Goal: Browse casually

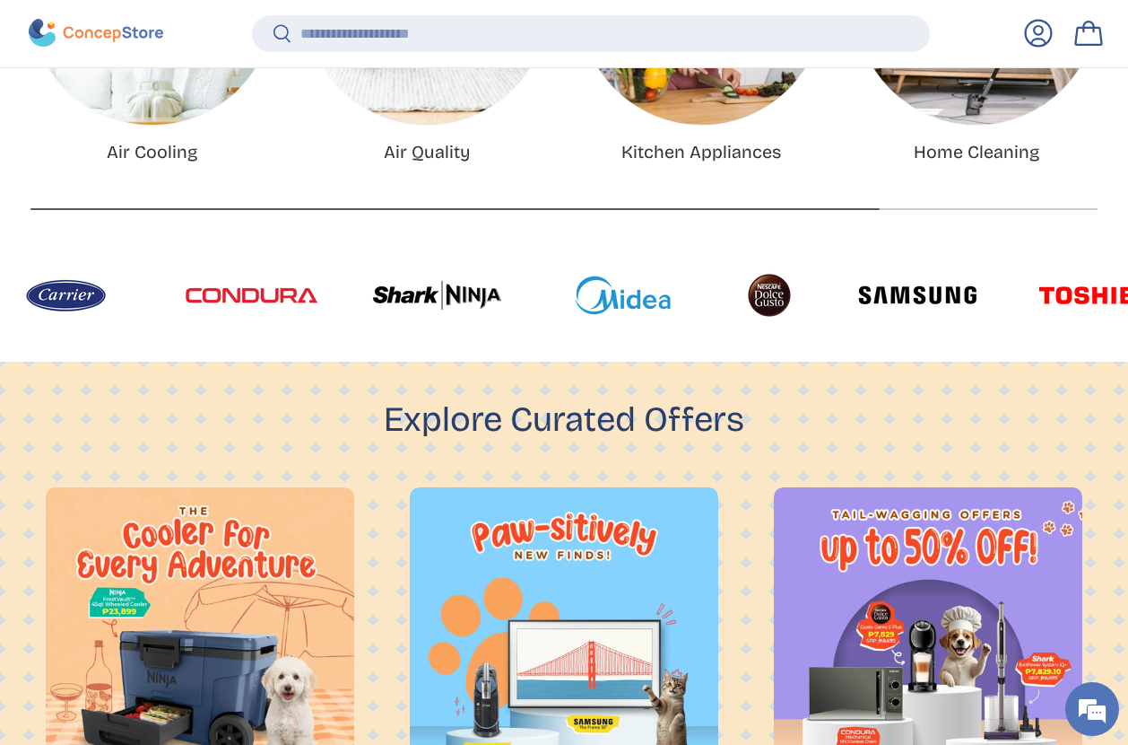
scroll to position [938, 0]
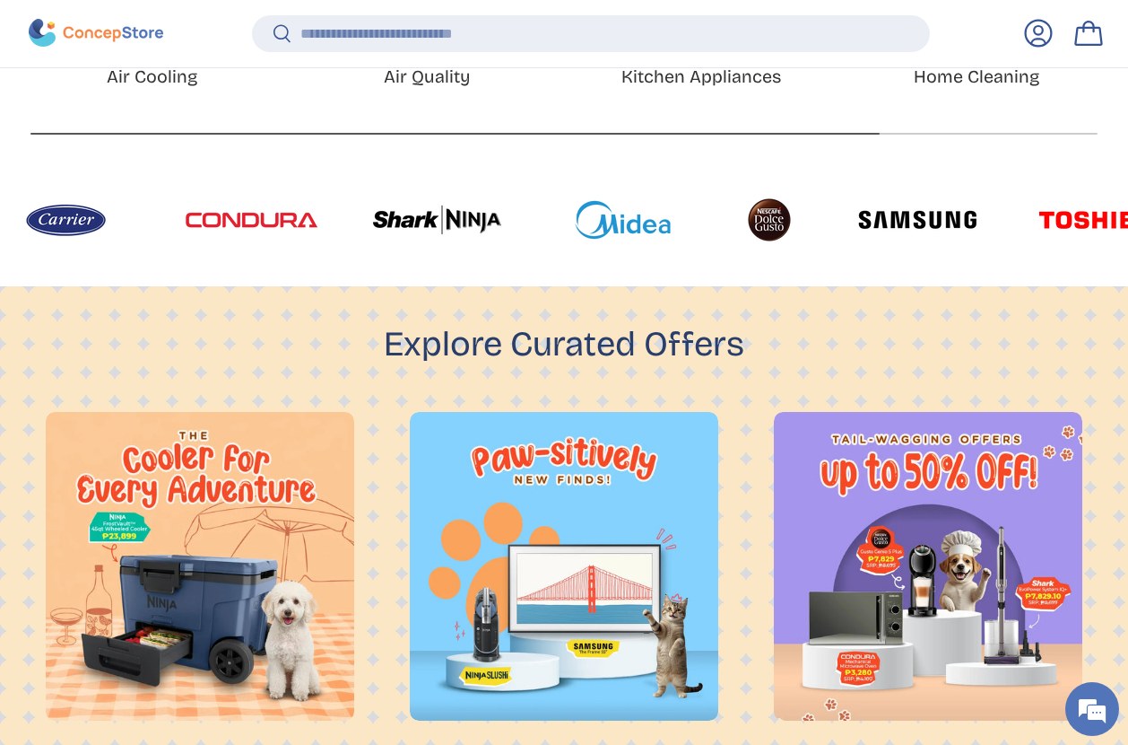
click at [1039, 213] on img at bounding box center [1096, 219] width 114 height 47
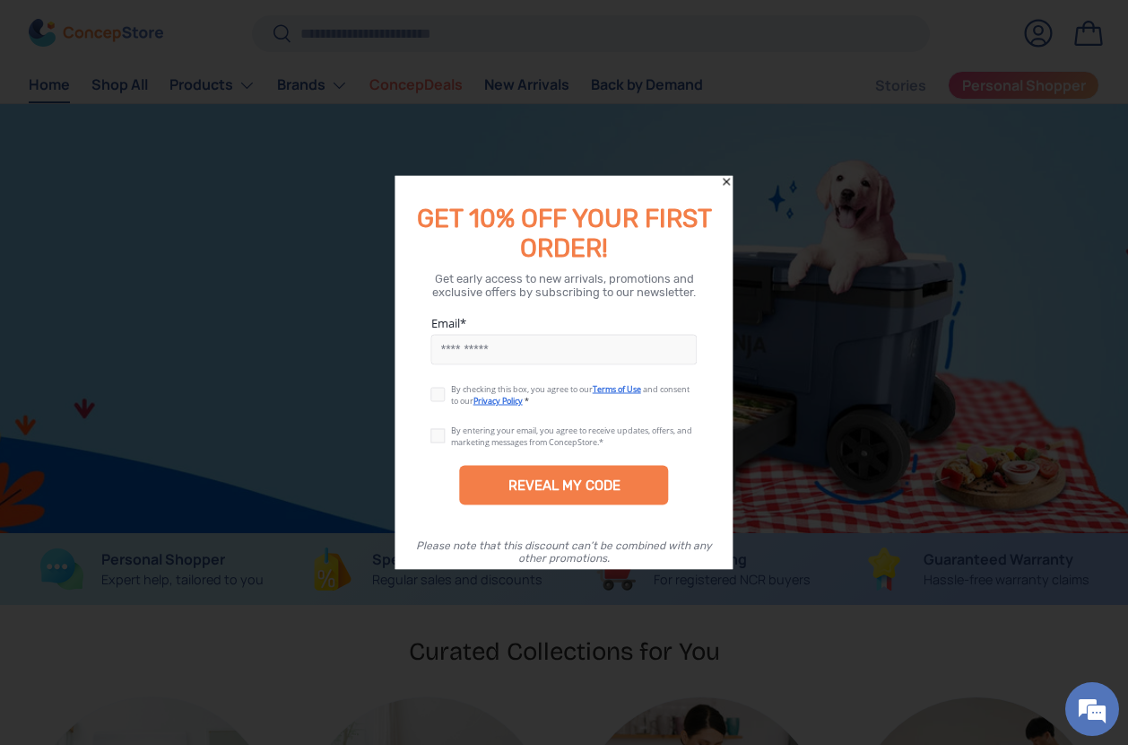
scroll to position [0, 2257]
